Goal: Check status: Check status

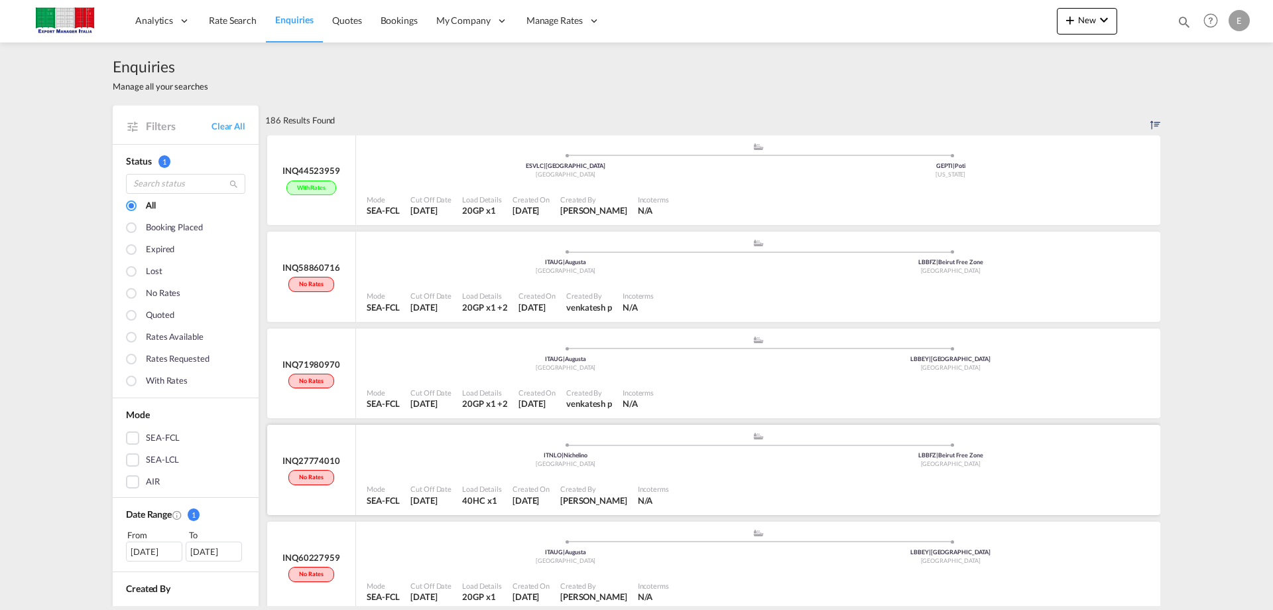
click at [605, 462] on div "[GEOGRAPHIC_DATA]" at bounding box center [565, 464] width 385 height 9
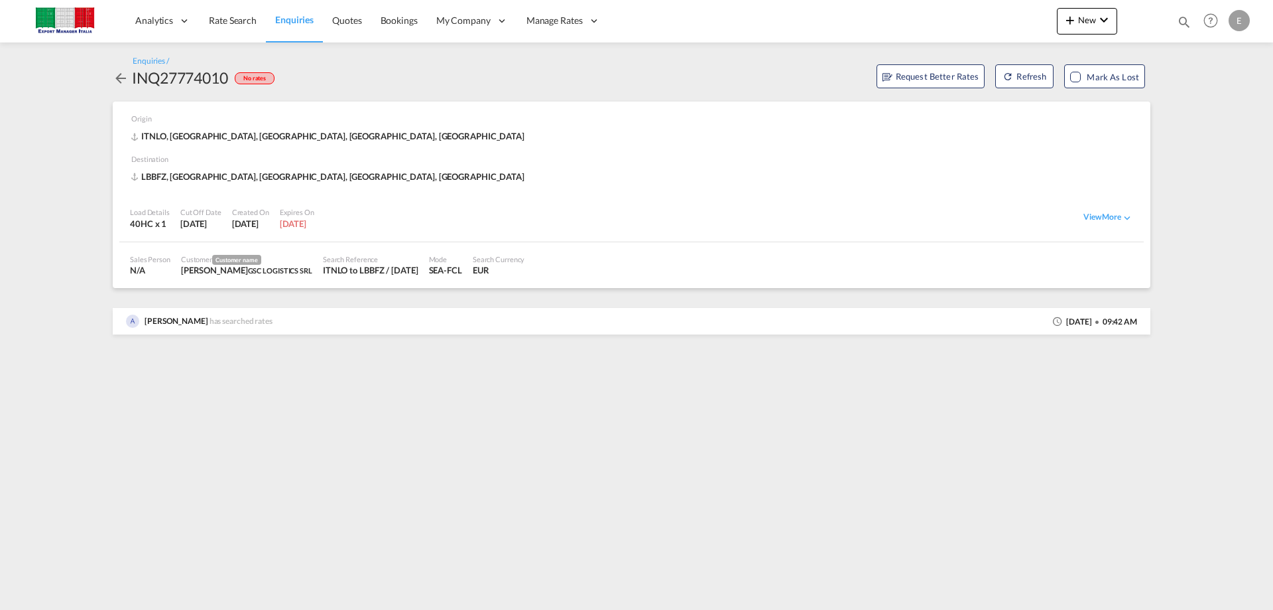
click at [281, 15] on span "Enquiries" at bounding box center [294, 19] width 38 height 11
